Goal: Transaction & Acquisition: Download file/media

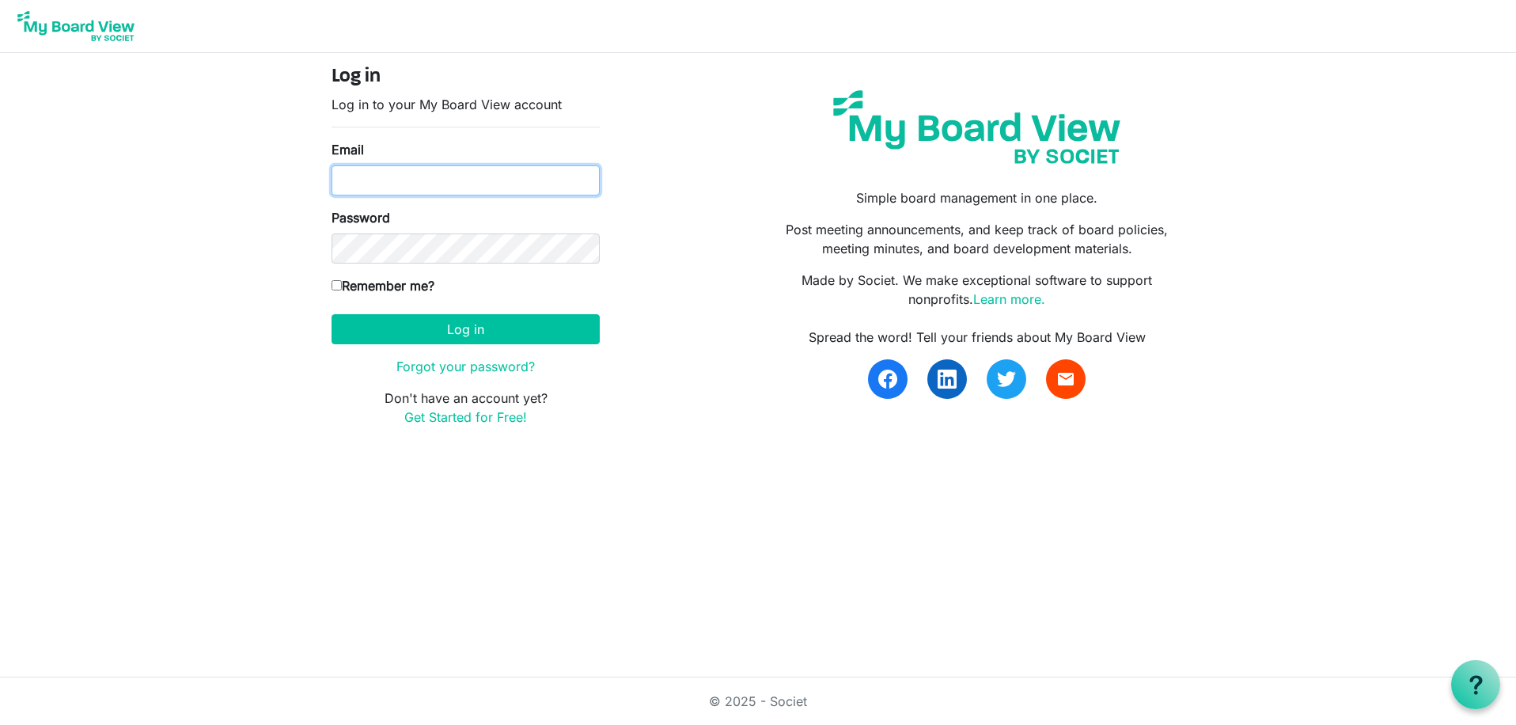
click at [460, 184] on input "Email" at bounding box center [466, 180] width 268 height 30
type input "[EMAIL_ADDRESS][DOMAIN_NAME]"
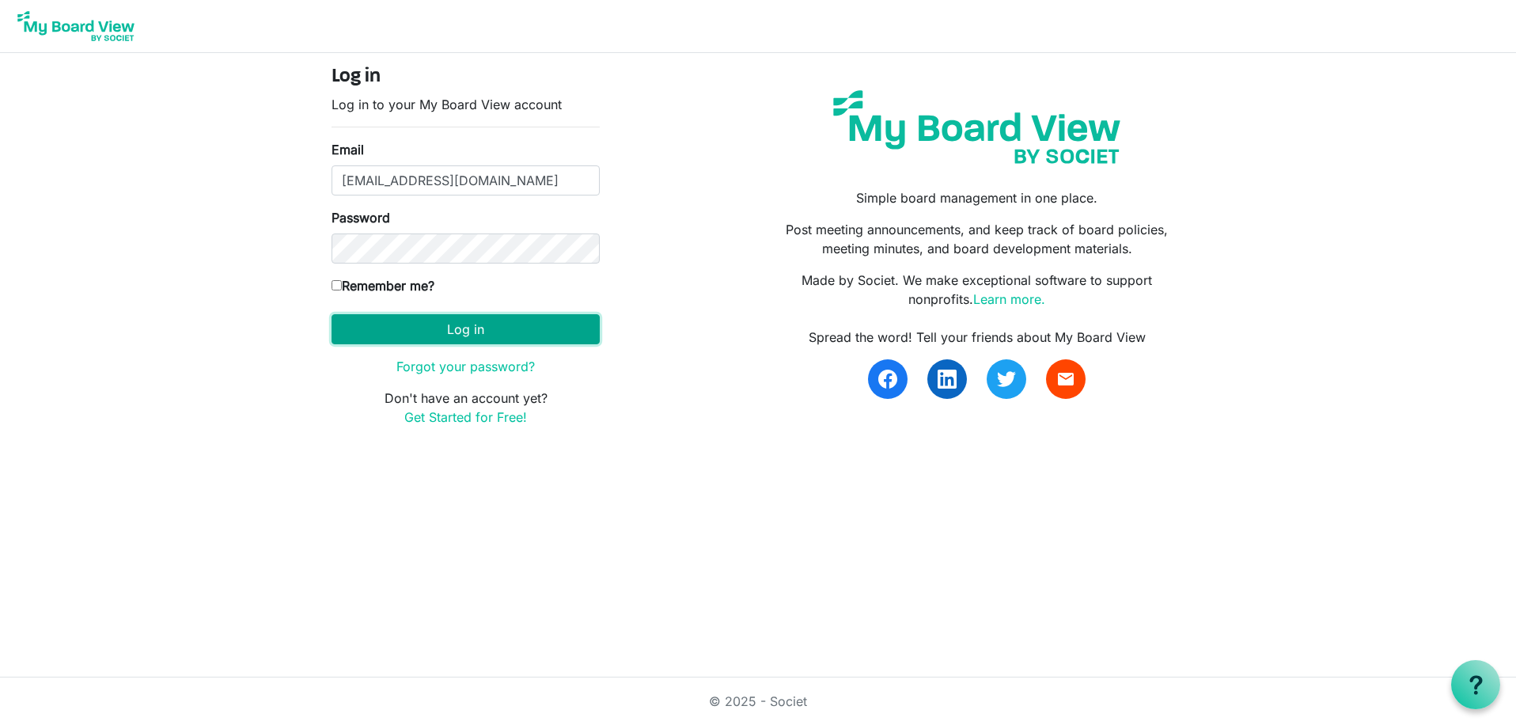
click at [463, 324] on button "Log in" at bounding box center [466, 329] width 268 height 30
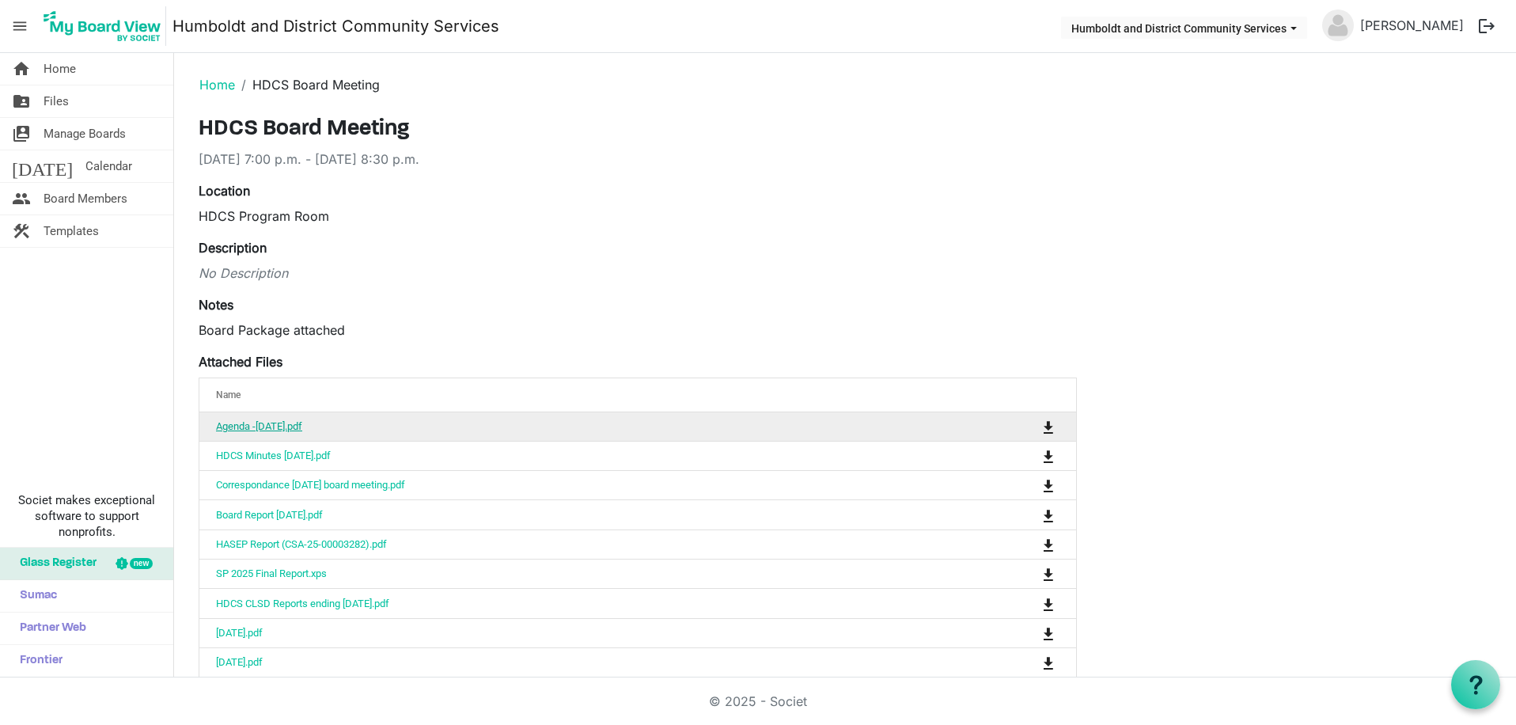
click at [302, 429] on link "Agenda -[DATE].pdf" at bounding box center [259, 426] width 86 height 12
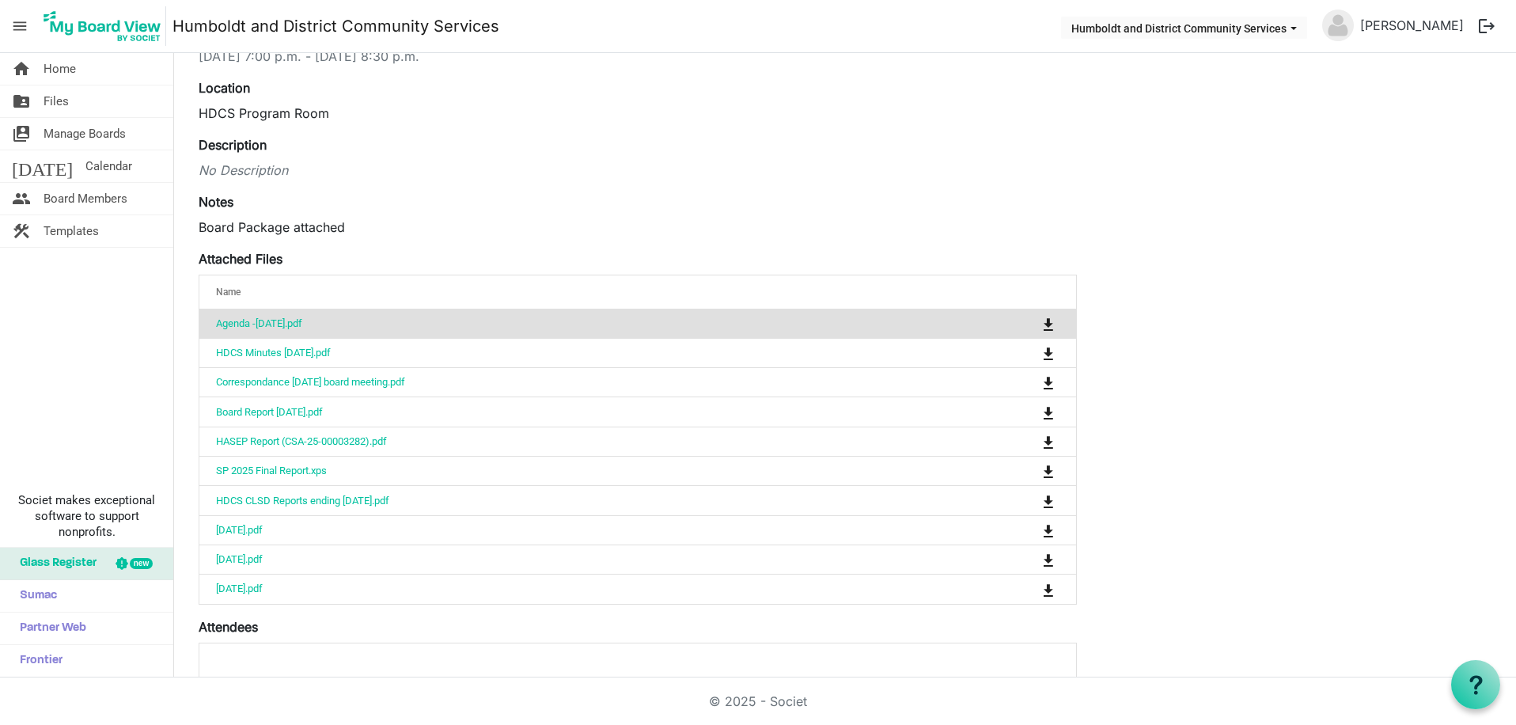
scroll to position [104, 0]
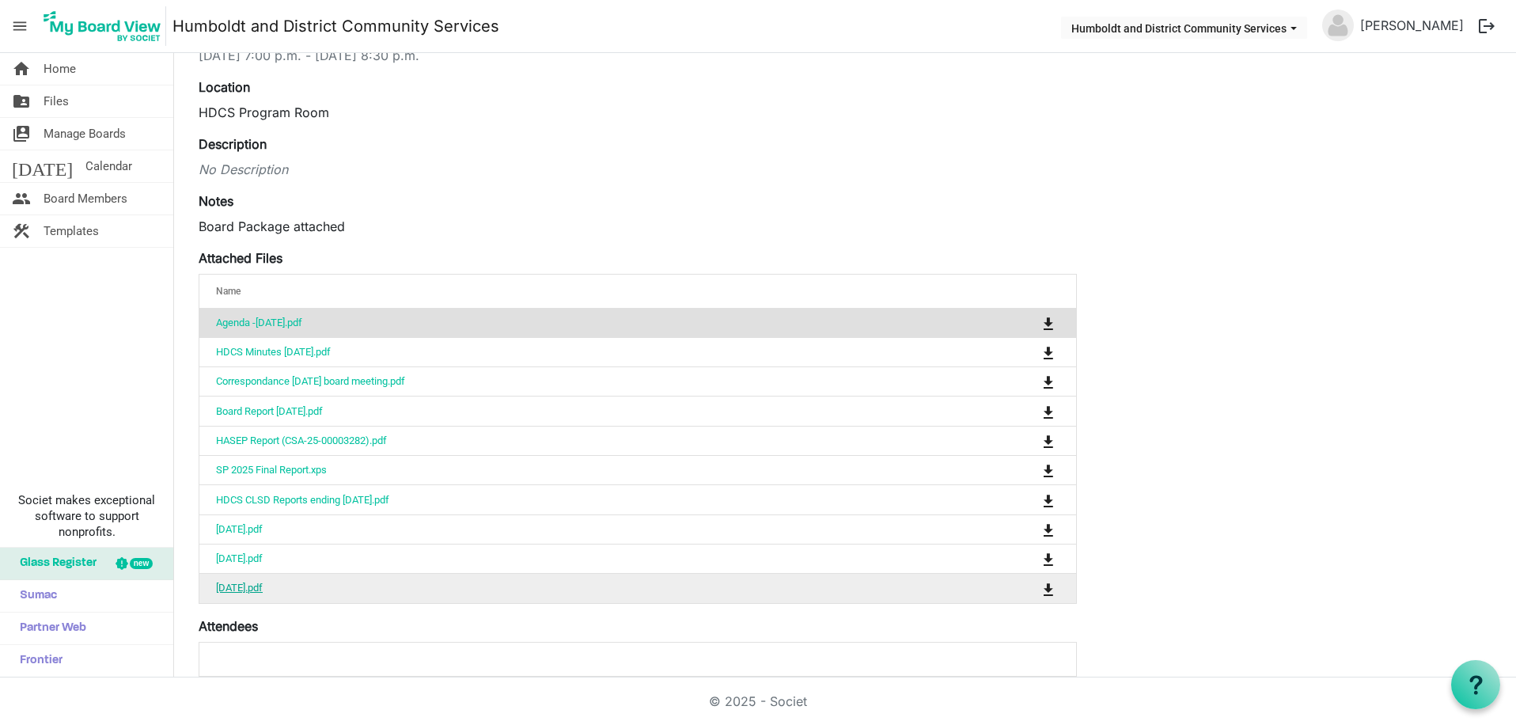
click at [260, 588] on link "[DATE].pdf" at bounding box center [239, 588] width 47 height 12
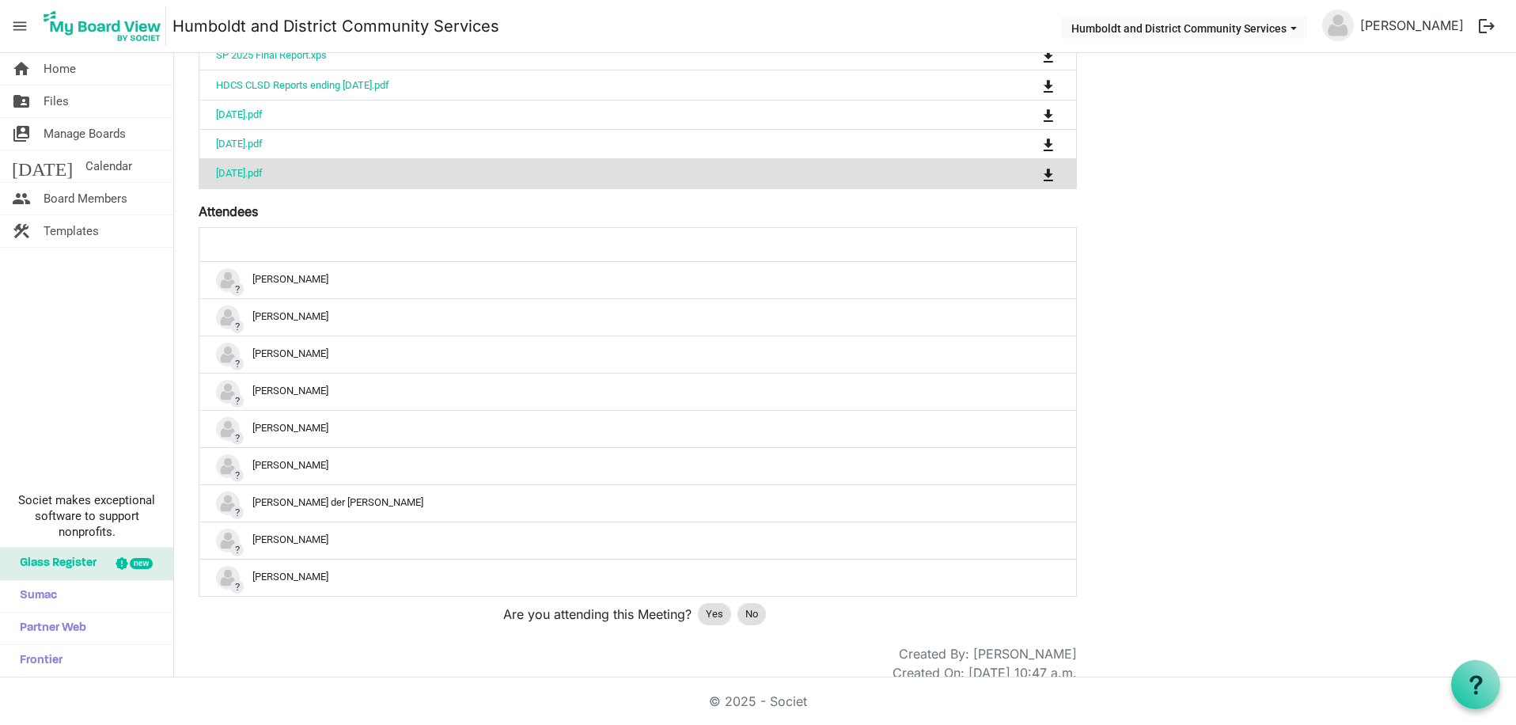
scroll to position [519, 0]
click at [717, 612] on span "Yes" at bounding box center [714, 613] width 17 height 16
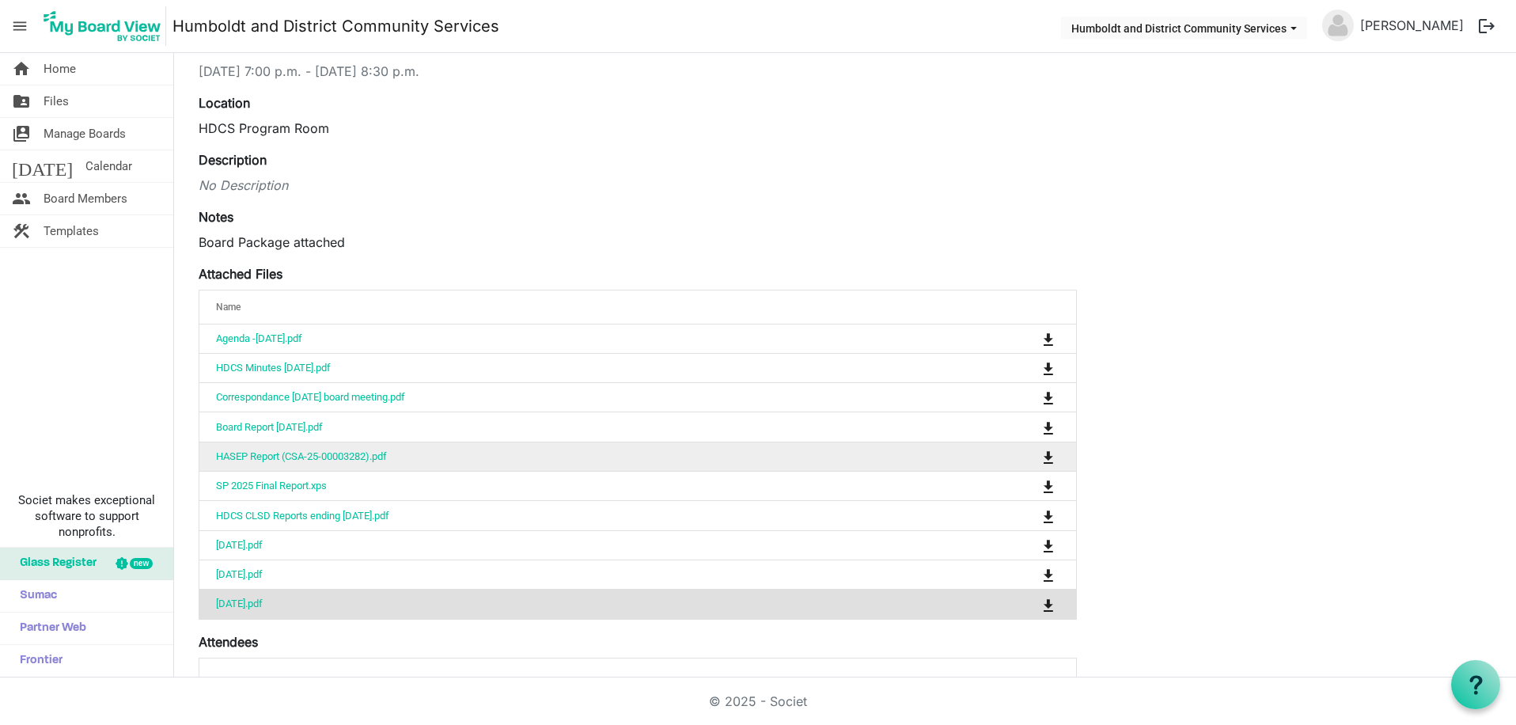
scroll to position [89, 0]
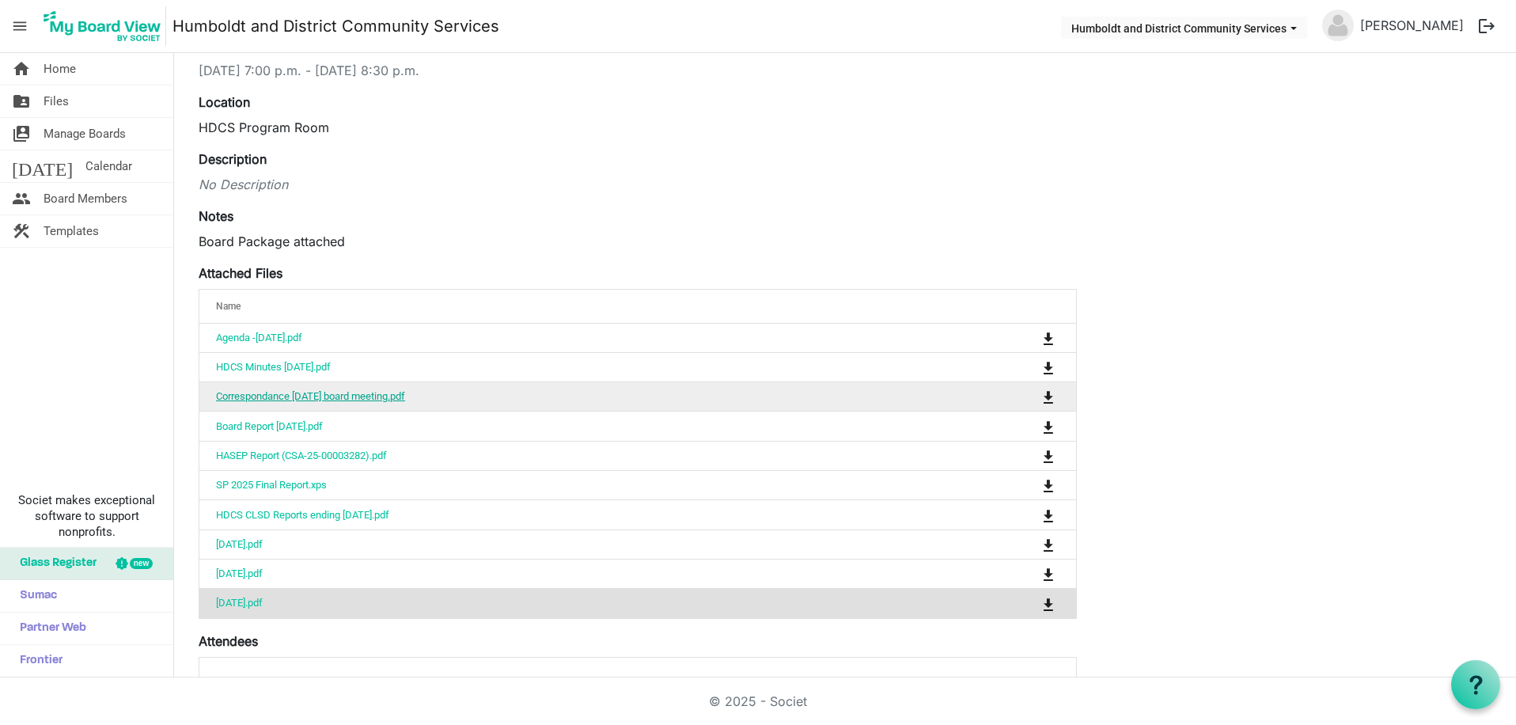
click at [388, 400] on link "Correspondance [DATE] board meeting.pdf" at bounding box center [310, 396] width 189 height 12
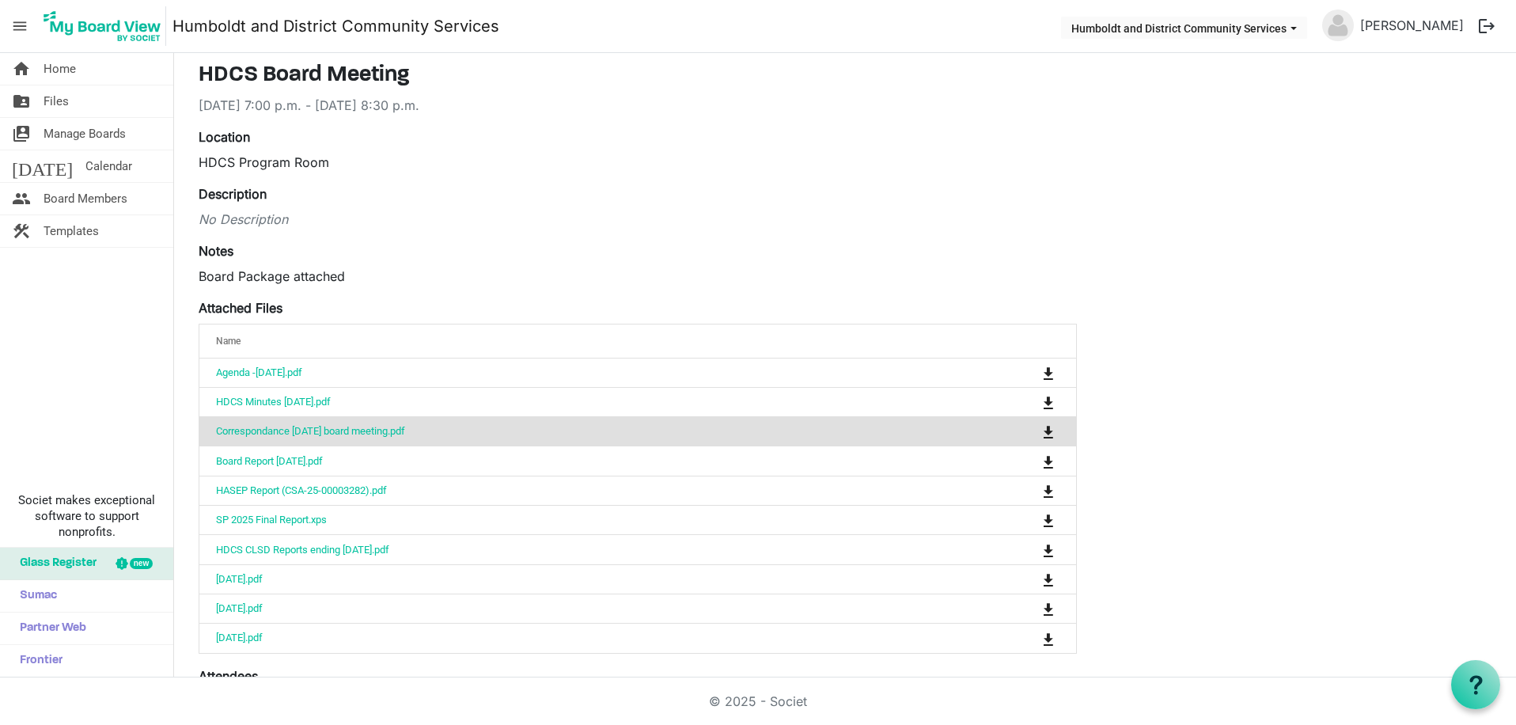
scroll to position [0, 0]
